Goal: Entertainment & Leisure: Consume media (video, audio)

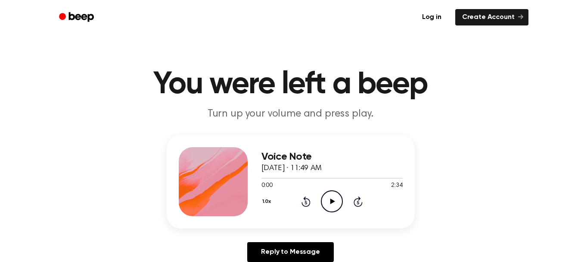
click at [334, 207] on icon "Play Audio" at bounding box center [332, 201] width 22 height 22
click at [444, 165] on div "Voice Note [DATE] · 11:49 AM 0:03 2:34 Your browser does not support the [objec…" at bounding box center [290, 202] width 561 height 134
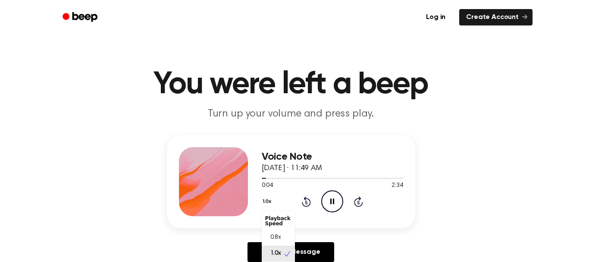
click at [268, 201] on button "1.0x" at bounding box center [268, 201] width 13 height 15
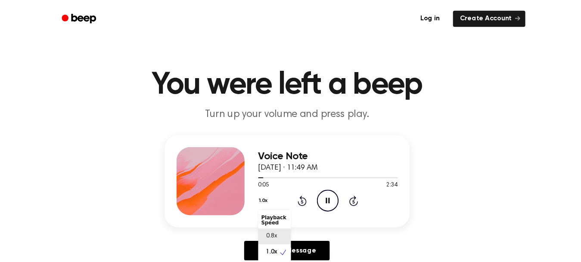
scroll to position [4, 0]
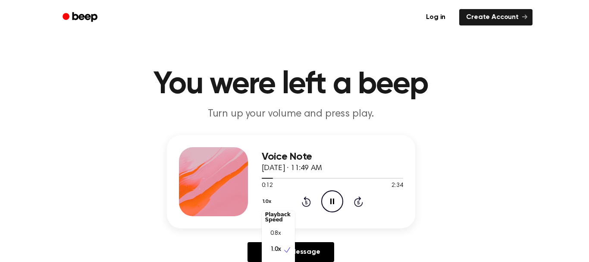
click at [487, 201] on div "Voice Note [DATE] · 11:49 AM 0:12 2:34 Your browser does not support the [objec…" at bounding box center [290, 202] width 561 height 134
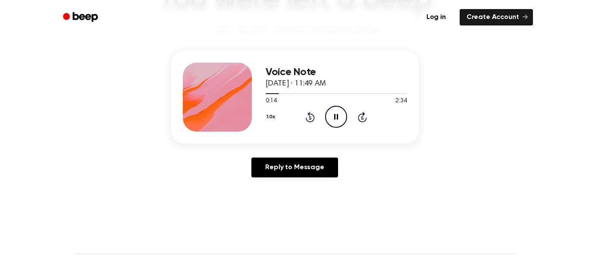
scroll to position [86, 0]
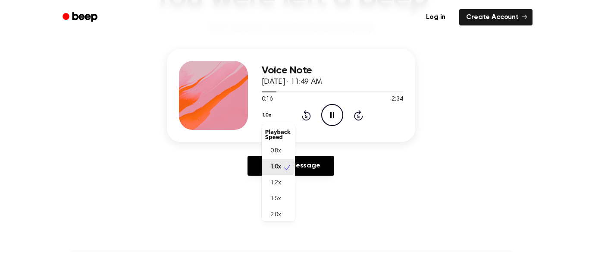
click at [265, 113] on button "1.0x" at bounding box center [268, 115] width 13 height 15
click at [277, 195] on span "1.5x" at bounding box center [275, 198] width 11 height 9
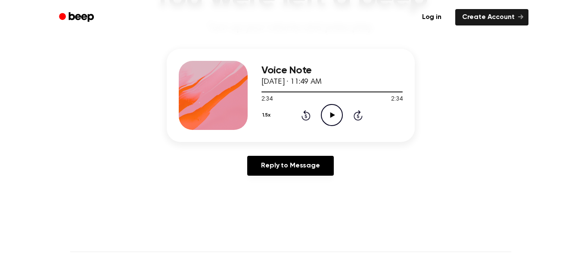
click at [338, 115] on icon "Play Audio" at bounding box center [332, 115] width 22 height 22
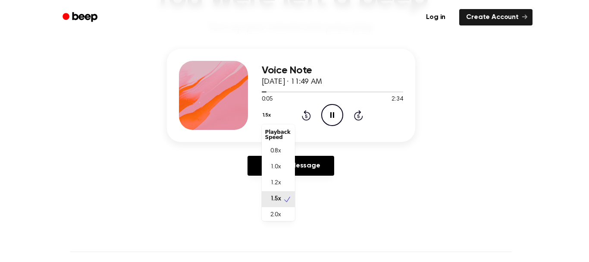
click at [268, 118] on button "1.5x" at bounding box center [268, 115] width 12 height 15
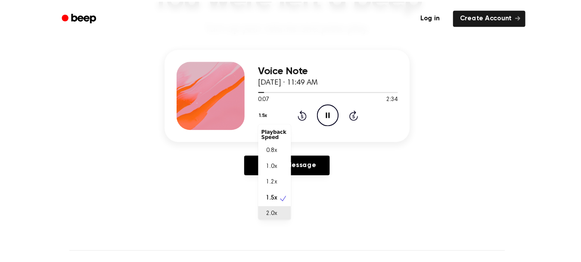
scroll to position [2, 0]
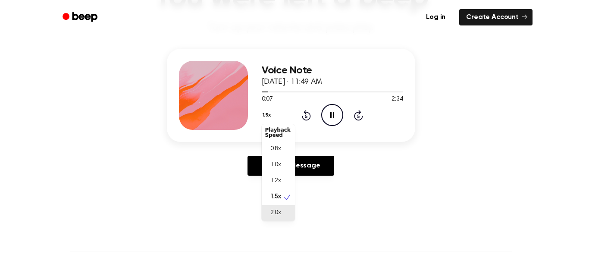
click at [274, 215] on span "2.0x" at bounding box center [275, 212] width 11 height 9
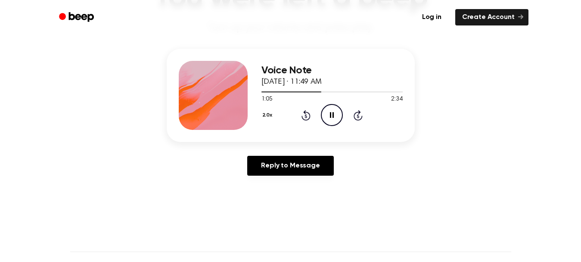
click at [327, 112] on icon "Pause Audio" at bounding box center [332, 115] width 22 height 22
